Goal: Transaction & Acquisition: Purchase product/service

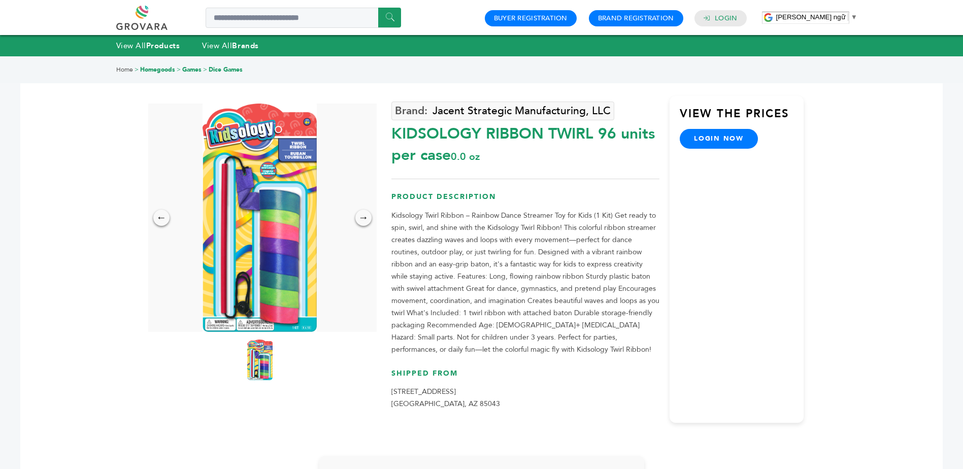
drag, startPoint x: 487, startPoint y: 130, endPoint x: 541, endPoint y: 132, distance: 53.8
click at [541, 132] on div "KIDSOLOGY RIBBON TWIRL 96 units per case 0.0 oz" at bounding box center [525, 142] width 268 height 48
drag, startPoint x: 541, startPoint y: 132, endPoint x: 535, endPoint y: 133, distance: 5.8
copy div "RIBBON"
drag, startPoint x: 396, startPoint y: 130, endPoint x: 600, endPoint y: 130, distance: 204.5
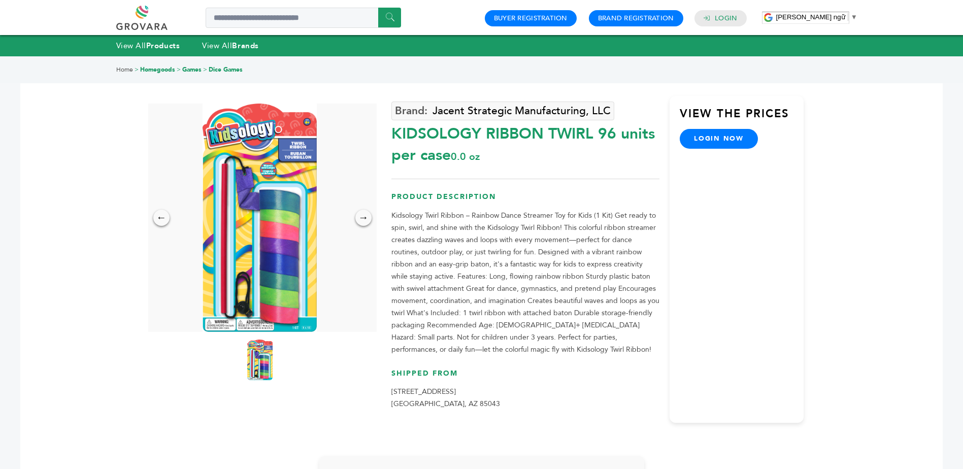
click at [600, 130] on div "← → × Jacent Strategic Manufacturing, LLC KIDSOLOGY RIBBON TWIRL 96 units per c…" at bounding box center [481, 246] width 644 height 379
drag, startPoint x: 600, startPoint y: 130, endPoint x: 589, endPoint y: 133, distance: 11.7
click at [589, 133] on font "KIDSOLOGY RIBBON TWIRL 96 units per case 0.0 oz" at bounding box center [522, 144] width 263 height 42
drag, startPoint x: 593, startPoint y: 137, endPoint x: 395, endPoint y: 130, distance: 198.5
click at [395, 130] on font "KIDSOLOGY RIBBON TWIRL 96 units per case 0.0 oz" at bounding box center [522, 144] width 263 height 42
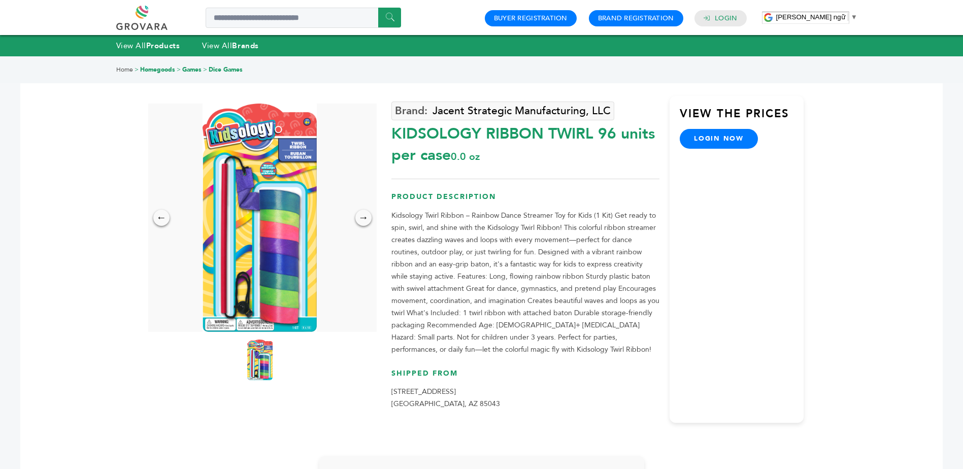
drag, startPoint x: 395, startPoint y: 130, endPoint x: 457, endPoint y: 136, distance: 62.7
copy font "KIDSOLOGY RIBBON TWIRL"
